Goal: Task Accomplishment & Management: Use online tool/utility

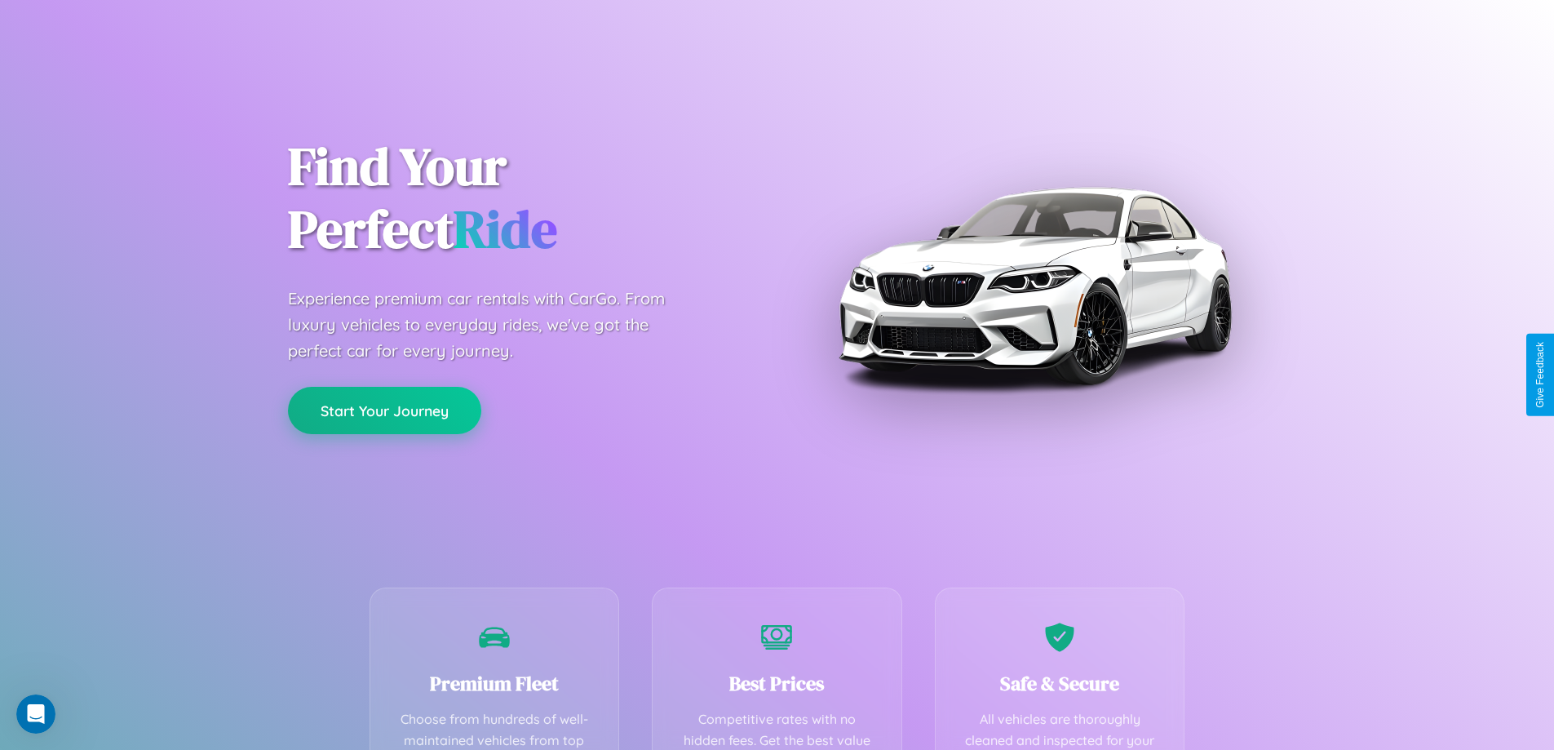
click at [384, 410] on button "Start Your Journey" at bounding box center [384, 410] width 193 height 47
click at [384, 409] on button "Start Your Journey" at bounding box center [384, 410] width 193 height 47
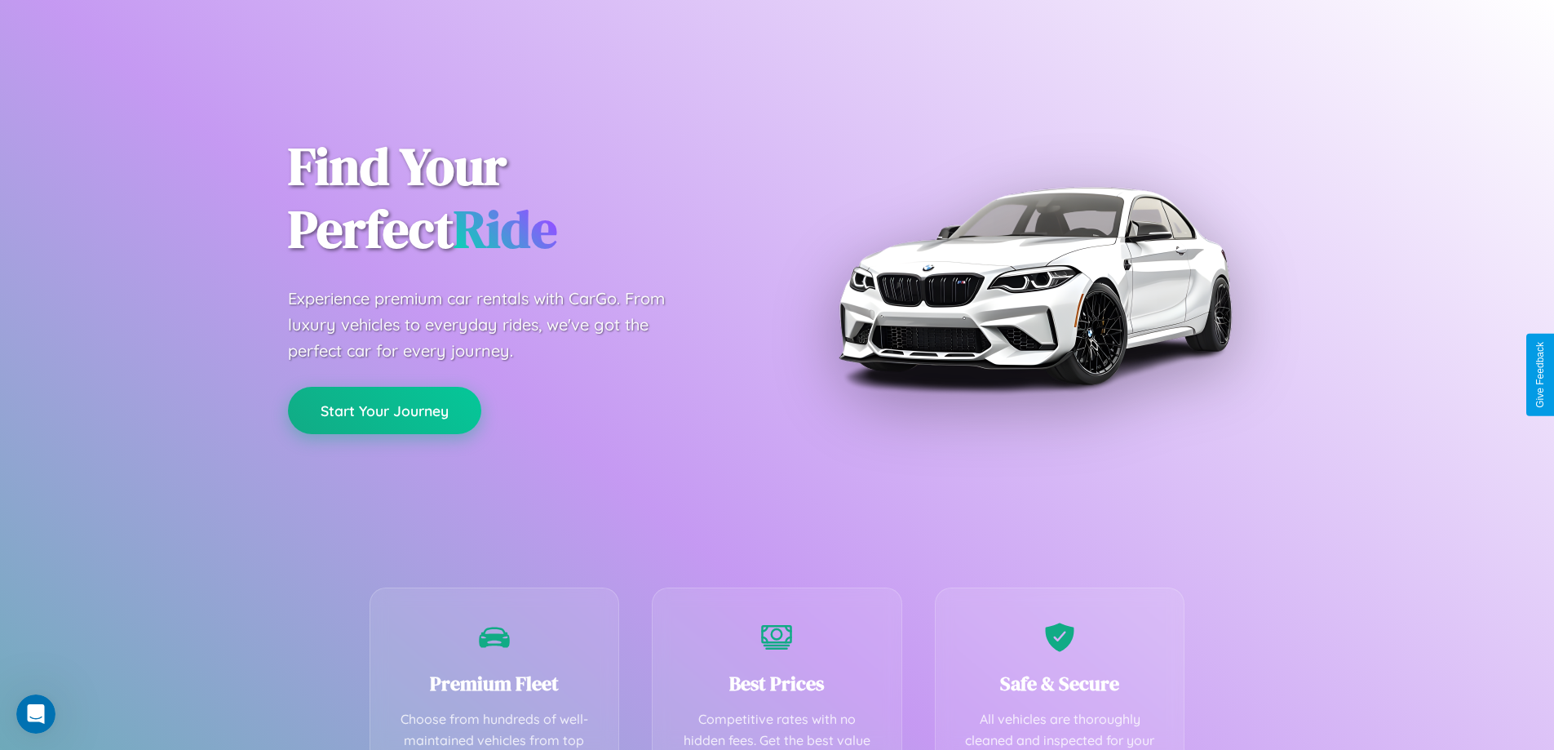
click at [384, 409] on button "Start Your Journey" at bounding box center [384, 410] width 193 height 47
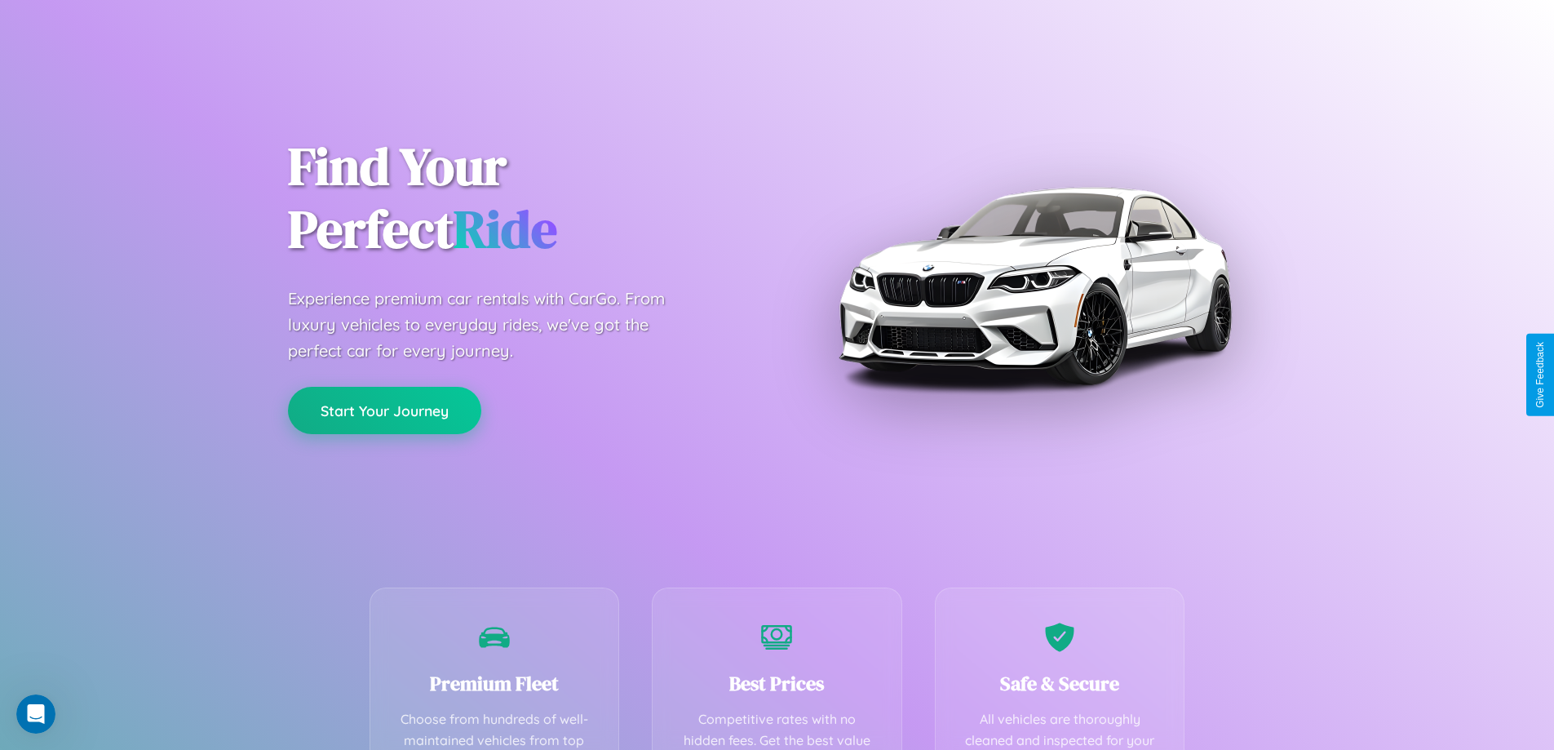
click at [384, 409] on button "Start Your Journey" at bounding box center [384, 410] width 193 height 47
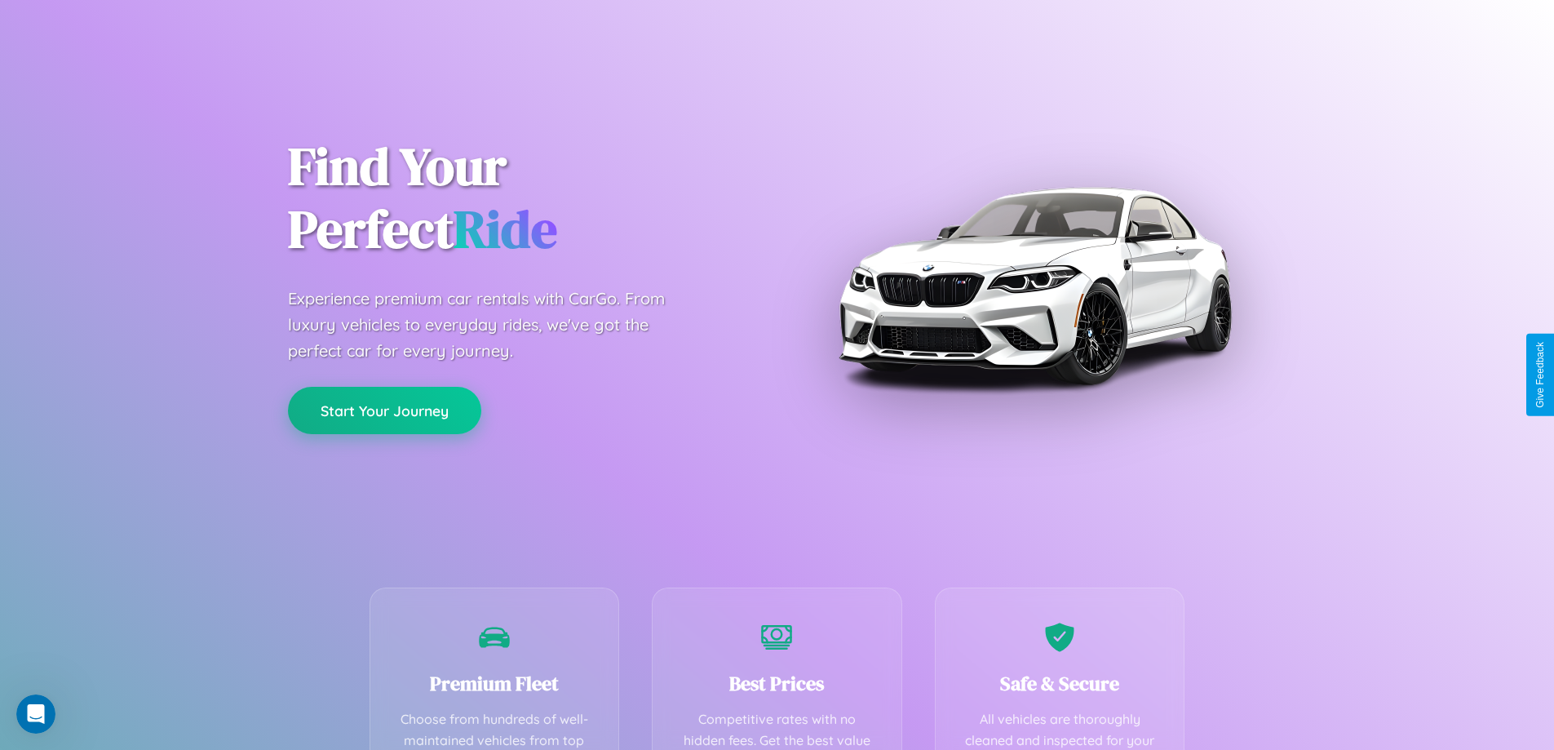
click at [384, 409] on button "Start Your Journey" at bounding box center [384, 410] width 193 height 47
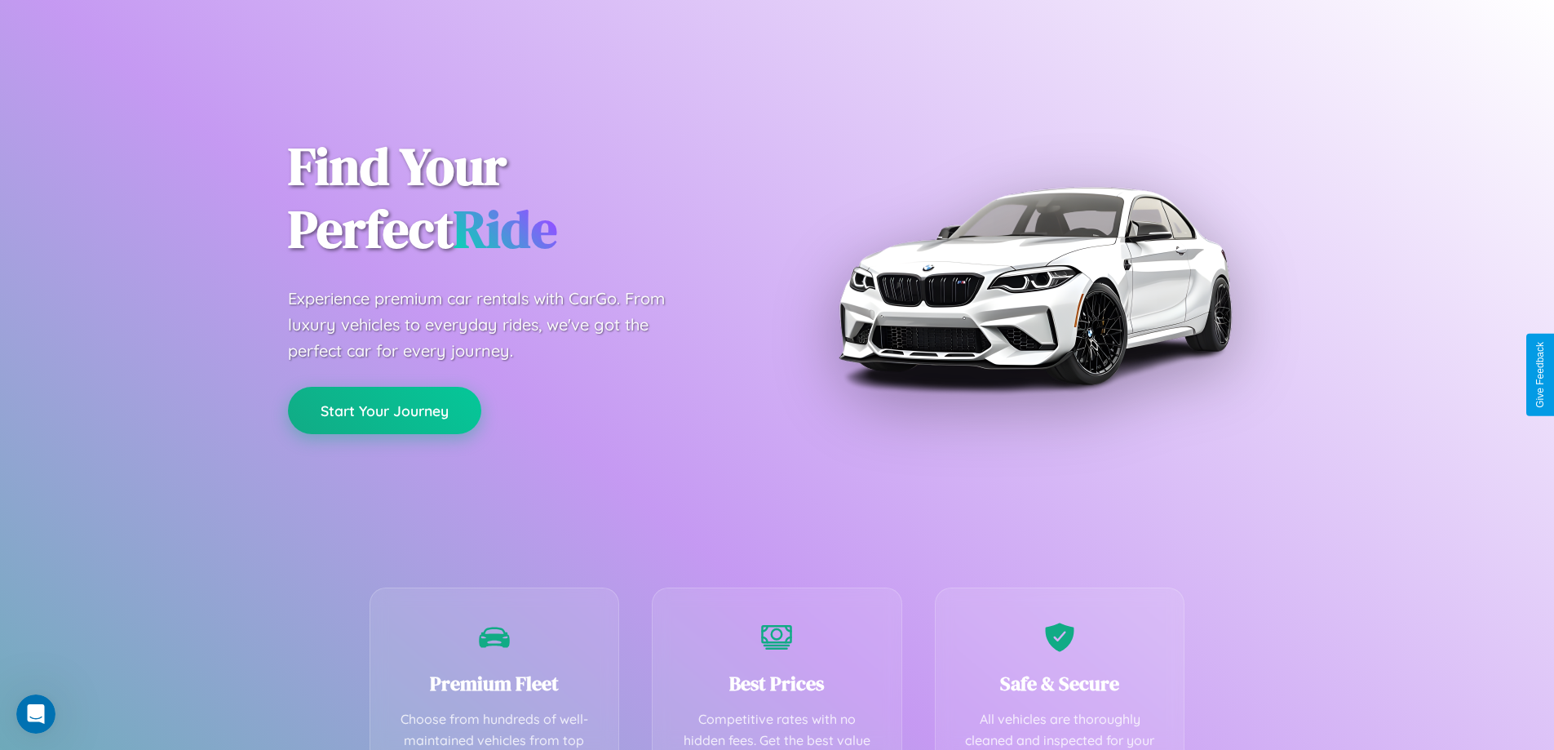
click at [384, 409] on button "Start Your Journey" at bounding box center [384, 410] width 193 height 47
